Goal: Task Accomplishment & Management: Manage account settings

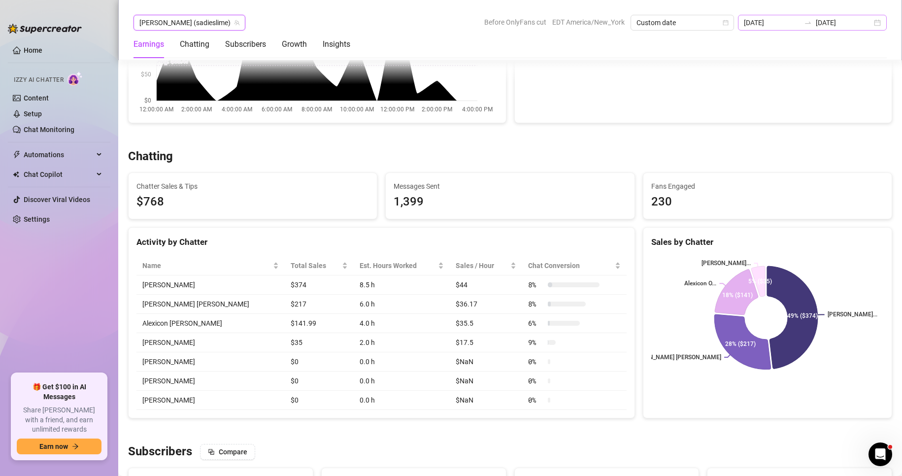
click at [874, 18] on div "[DATE] [DATE]" at bounding box center [812, 23] width 149 height 16
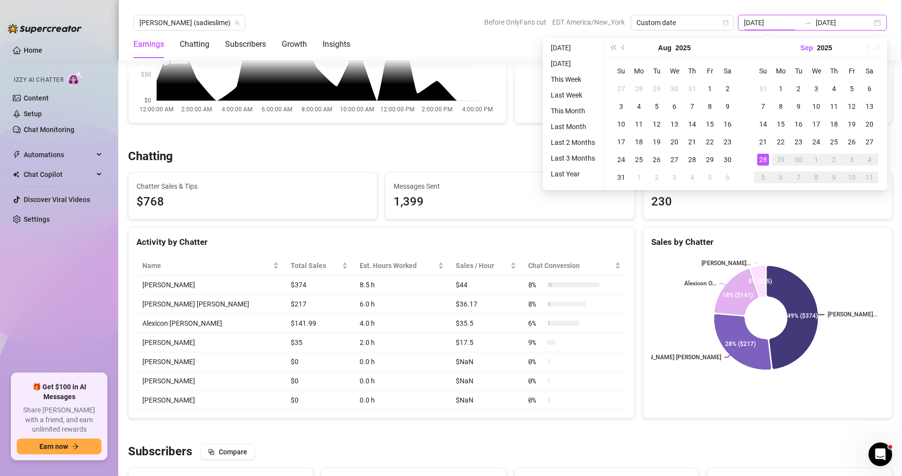
type input "[DATE]"
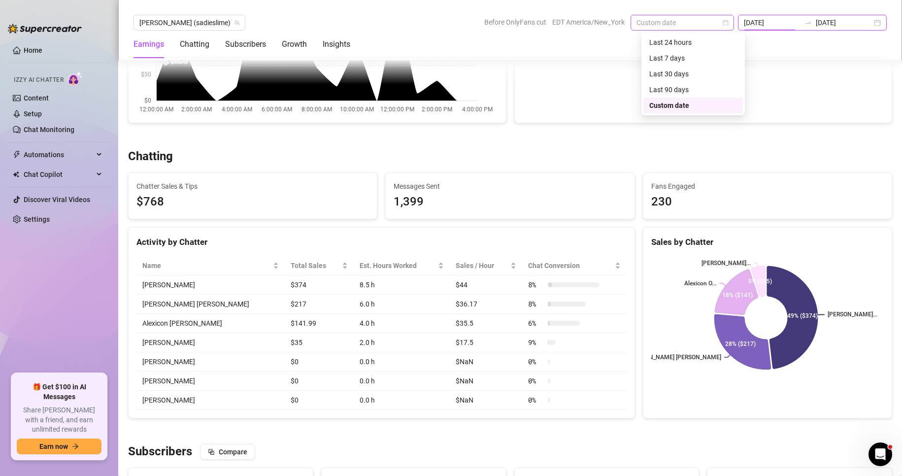
click at [691, 21] on span "Custom date" at bounding box center [682, 22] width 92 height 15
click at [690, 40] on div "Last 24 hours" at bounding box center [693, 42] width 88 height 11
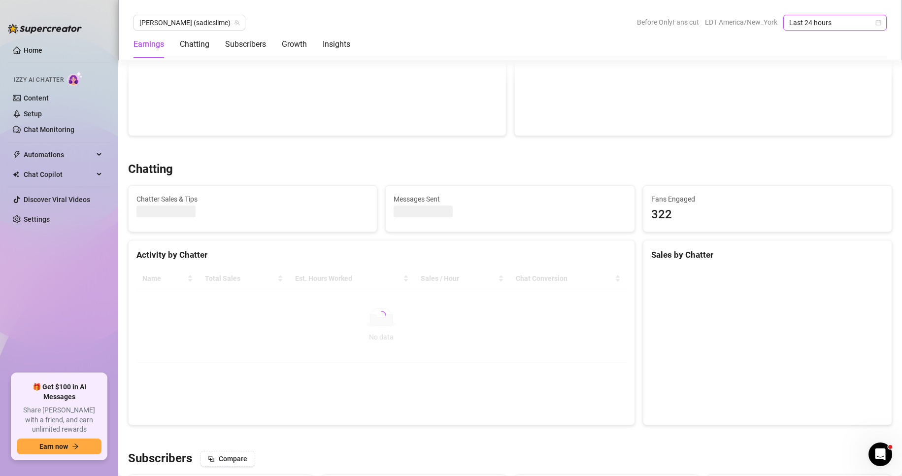
scroll to position [203, 0]
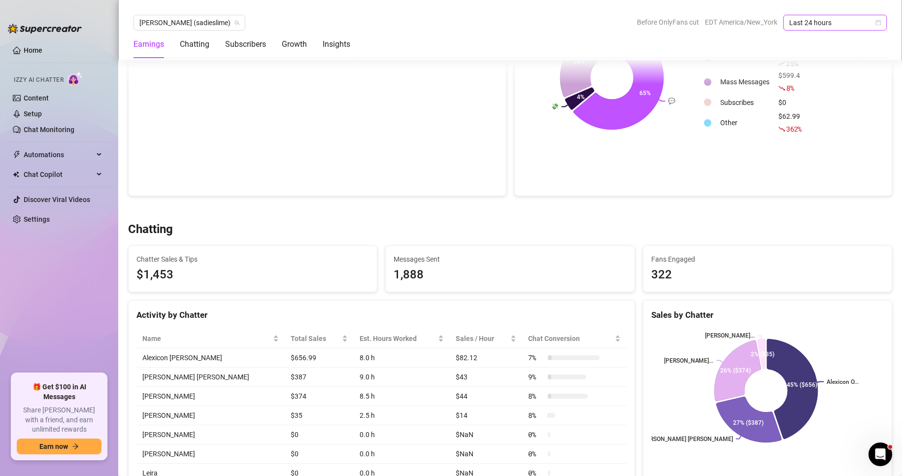
click at [878, 23] on icon "calendar" at bounding box center [878, 23] width 6 height 6
click at [814, 101] on div "Custom date" at bounding box center [835, 105] width 88 height 11
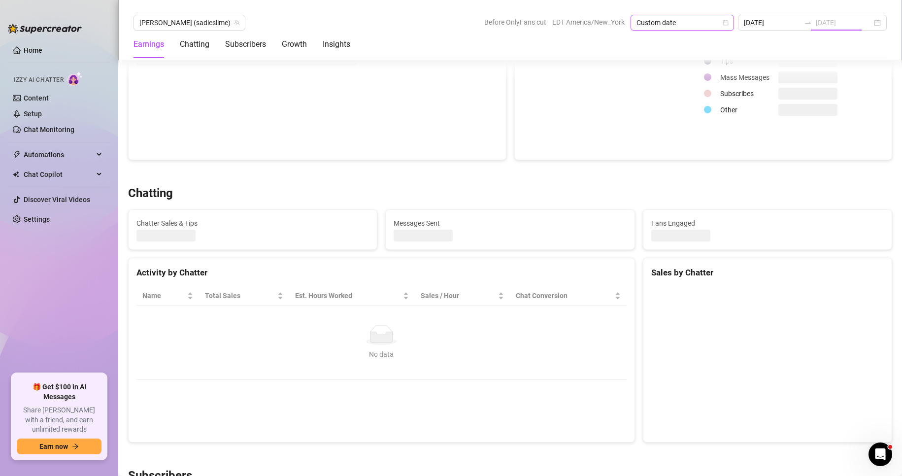
scroll to position [191, 0]
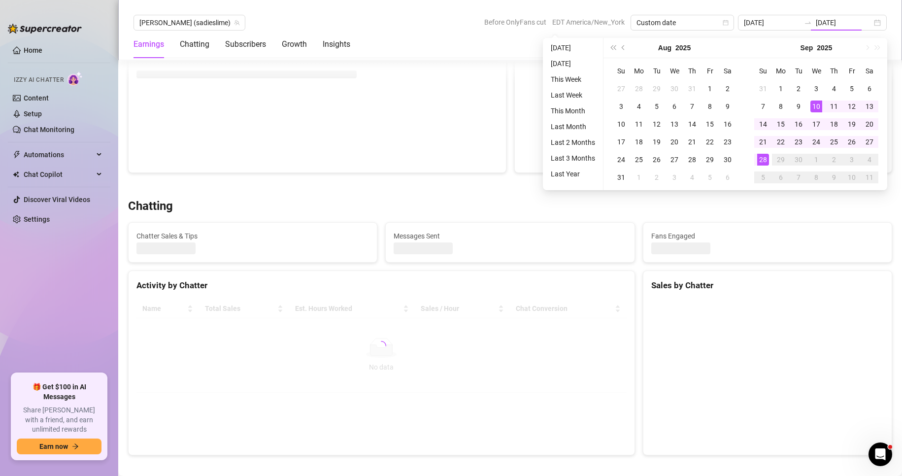
type input "[DATE]"
click at [761, 163] on div "28" at bounding box center [763, 160] width 12 height 12
click at [761, 163] on div "Chatter Sales Tips Mass Messages Subscribes Other" at bounding box center [793, 90] width 181 height 148
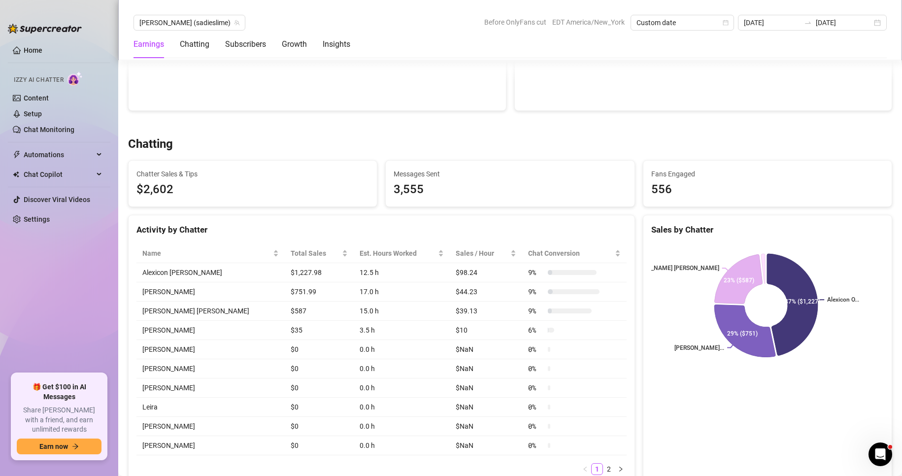
scroll to position [272, 0]
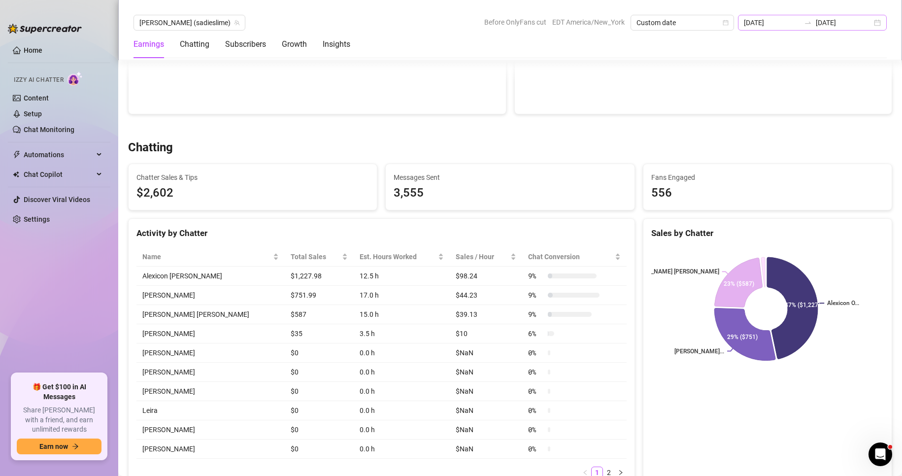
click at [874, 22] on div "[DATE] [DATE]" at bounding box center [812, 23] width 149 height 16
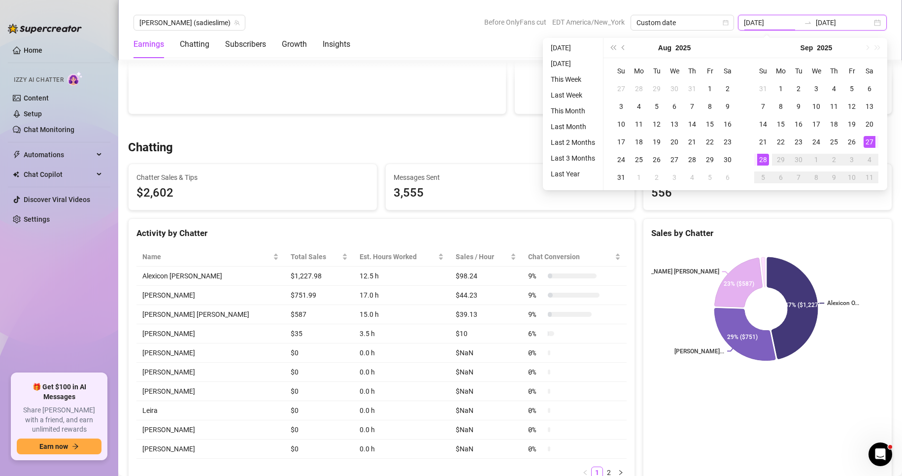
type input "[DATE]"
click at [760, 156] on div "28" at bounding box center [763, 160] width 12 height 12
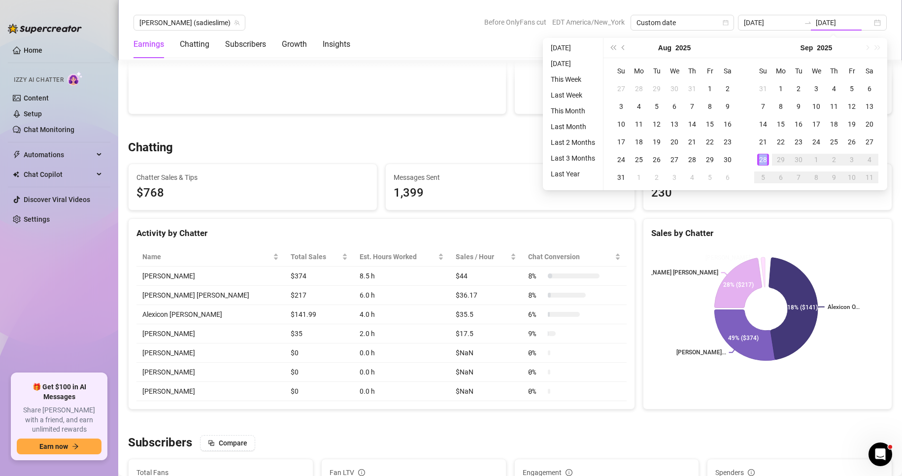
type input "[DATE]"
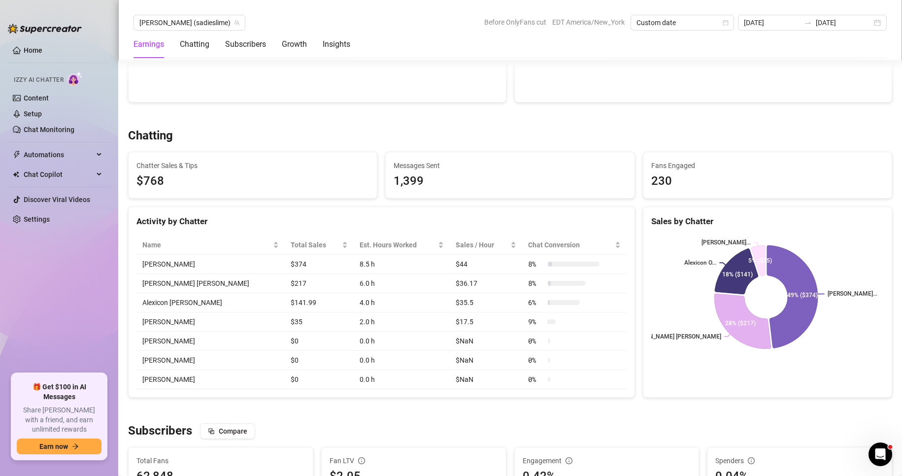
scroll to position [286, 0]
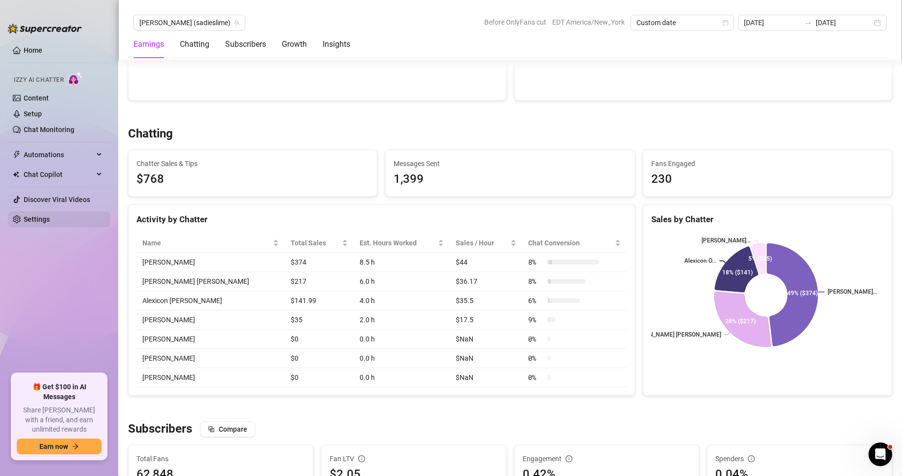
click at [39, 223] on link "Settings" at bounding box center [37, 219] width 26 height 8
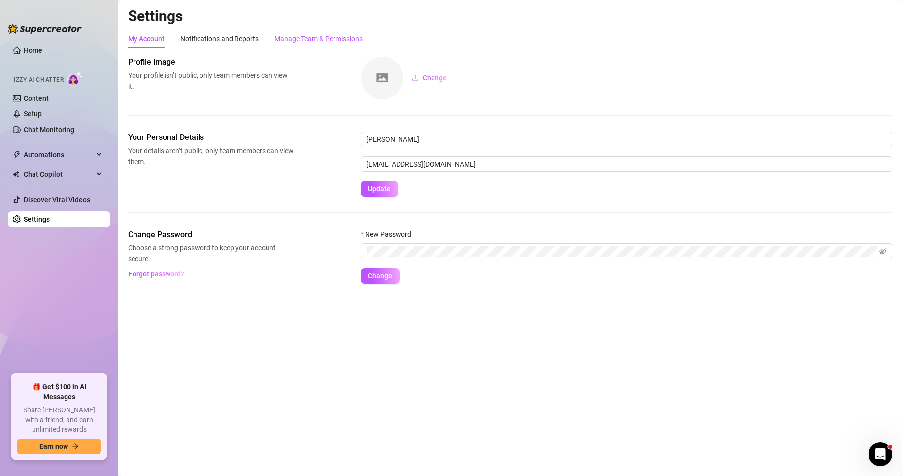
click at [335, 37] on div "Manage Team & Permissions" at bounding box center [318, 38] width 88 height 11
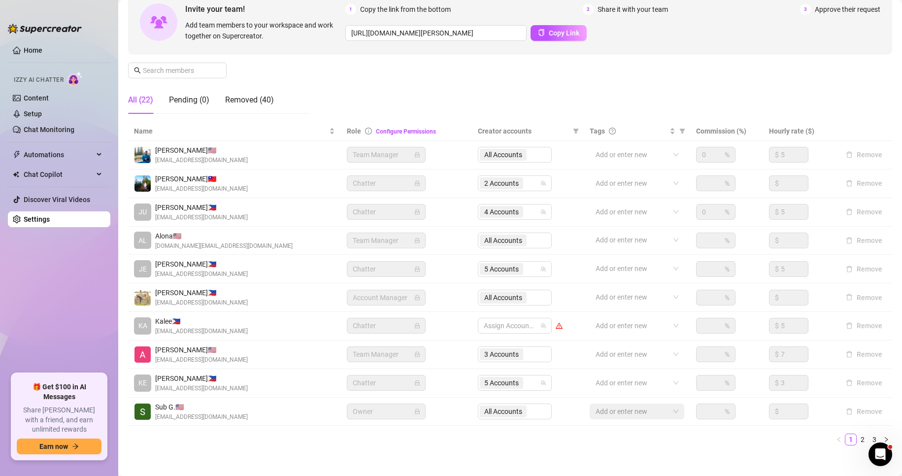
scroll to position [118, 0]
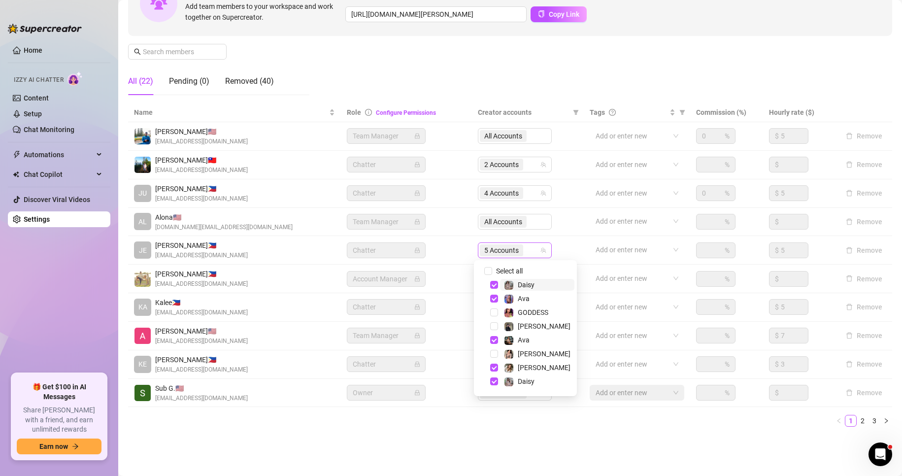
click at [487, 246] on span "5 Accounts" at bounding box center [501, 250] width 34 height 11
click at [493, 284] on span "Select tree node" at bounding box center [494, 285] width 8 height 8
click at [493, 298] on span "Select tree node" at bounding box center [494, 299] width 8 height 8
click at [494, 325] on span "Select tree node" at bounding box center [494, 326] width 8 height 8
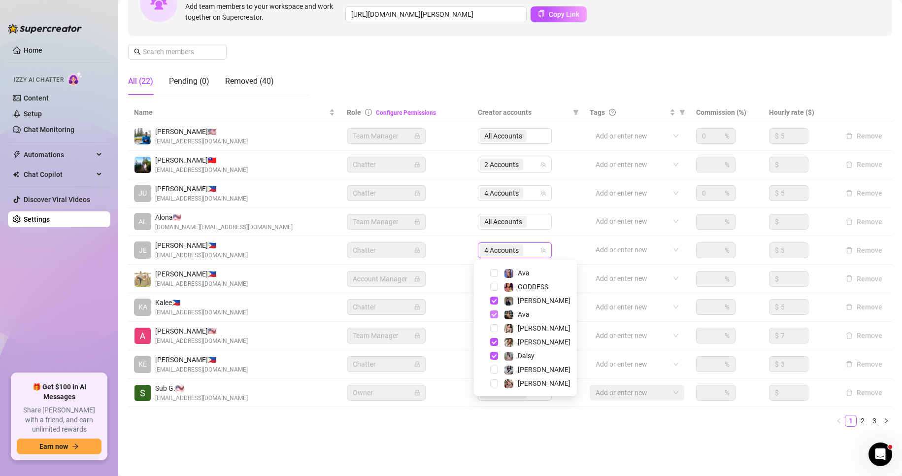
click at [495, 311] on span "Select tree node" at bounding box center [494, 314] width 8 height 8
click at [492, 327] on span "Select tree node" at bounding box center [494, 328] width 8 height 8
click at [493, 288] on span "Select tree node" at bounding box center [494, 287] width 8 height 8
click at [490, 346] on div "[PERSON_NAME]" at bounding box center [525, 342] width 98 height 12
click at [493, 342] on span "Select tree node" at bounding box center [494, 342] width 8 height 8
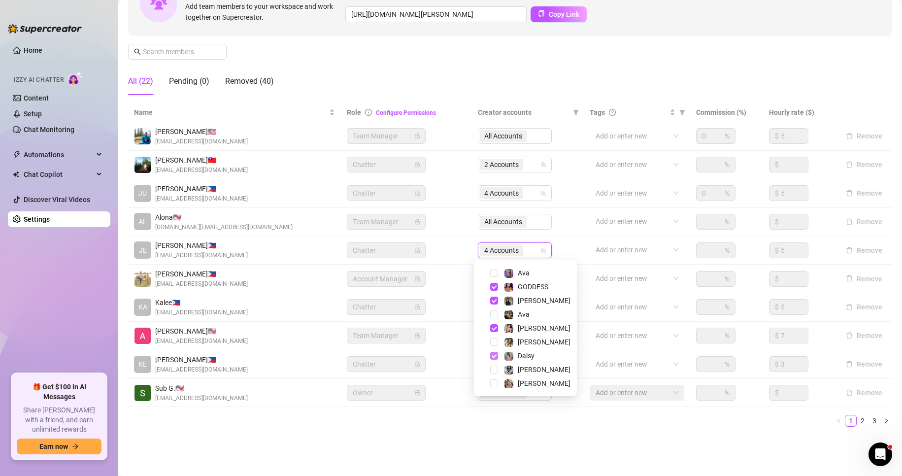
click at [493, 353] on span "Select tree node" at bounding box center [494, 356] width 8 height 8
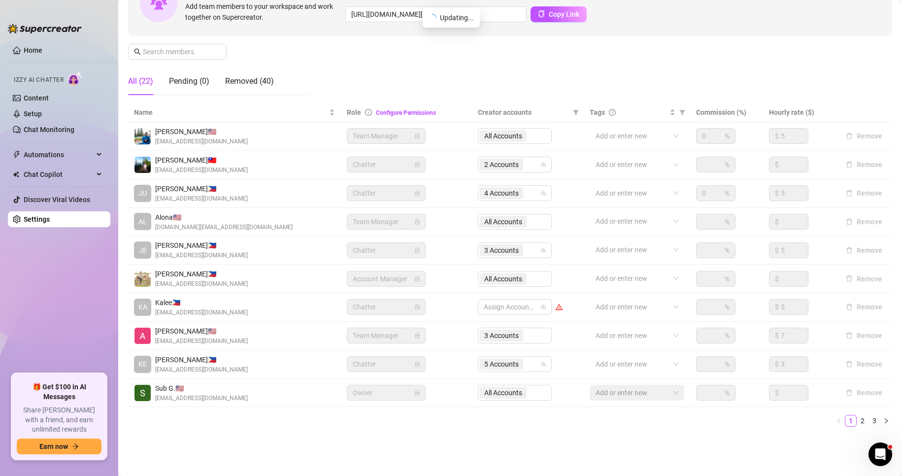
click at [424, 447] on main "Settings My Account Notifications and Reports Manage Team & Permissions Profile…" at bounding box center [510, 178] width 784 height 593
click at [857, 417] on link "2" at bounding box center [862, 420] width 11 height 11
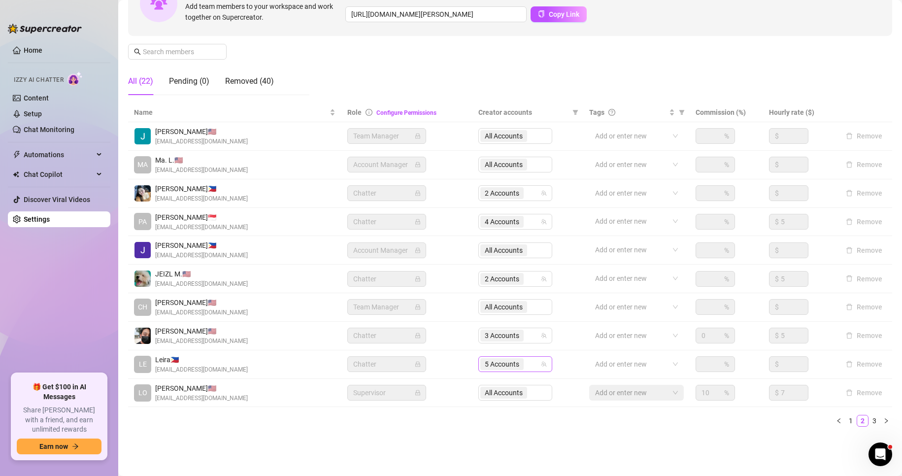
click at [491, 370] on div "5 Accounts" at bounding box center [502, 364] width 45 height 14
click at [456, 438] on div "Settings My Account Notifications and Reports Manage Team & Permissions Profile…" at bounding box center [510, 167] width 764 height 557
